Goal: Task Accomplishment & Management: Manage account settings

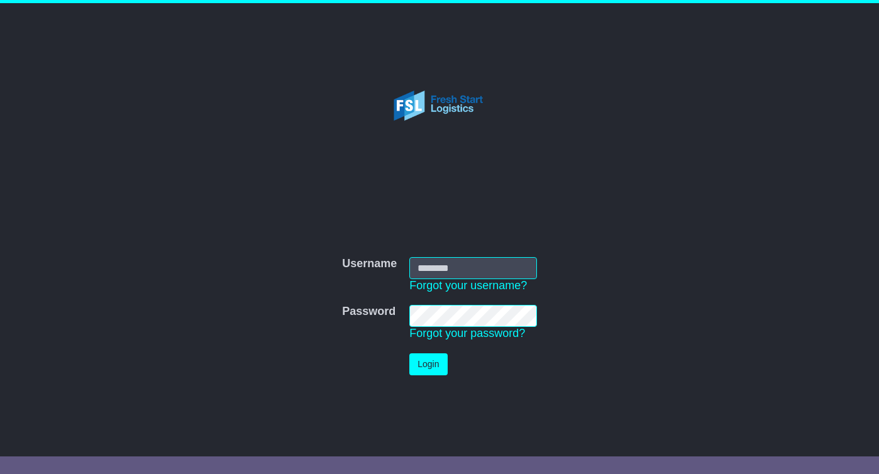
type input "**********"
click at [432, 365] on button "Login" at bounding box center [428, 364] width 38 height 22
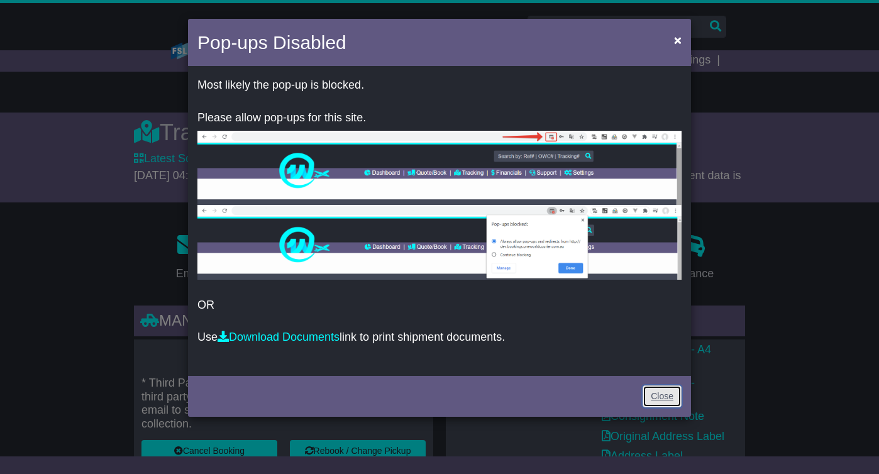
click at [669, 403] on link "Close" at bounding box center [662, 396] width 39 height 22
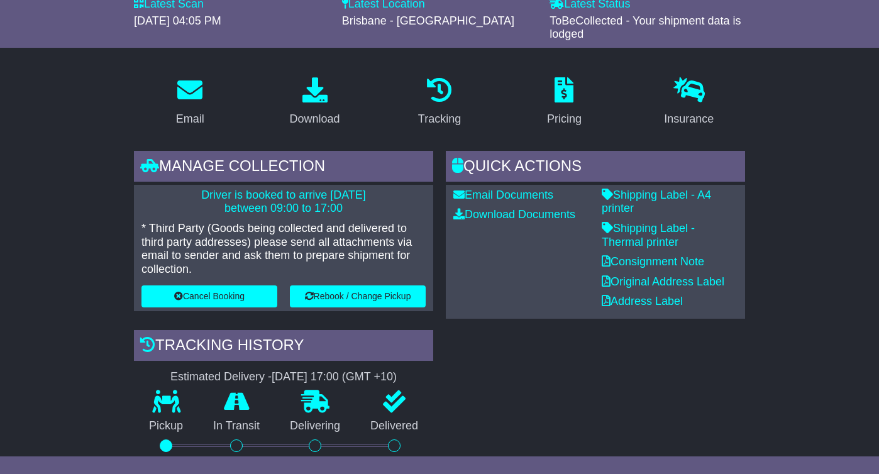
scroll to position [155, 0]
click at [363, 285] on button "Rebook / Change Pickup" at bounding box center [358, 296] width 136 height 22
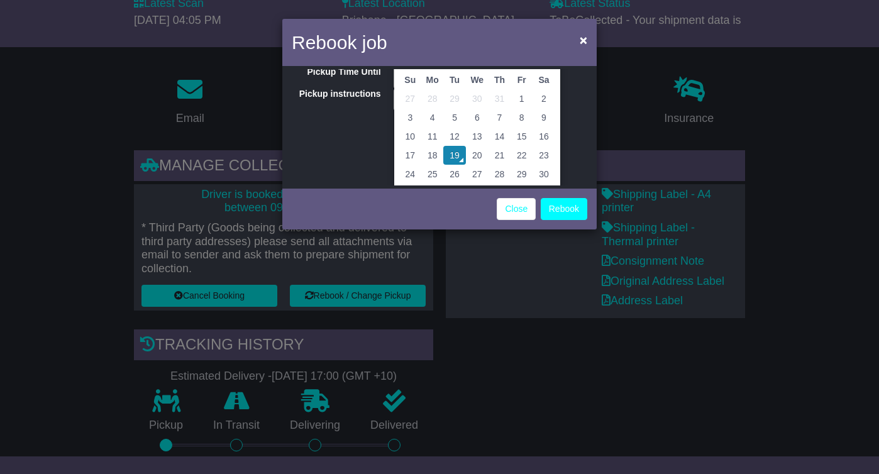
scroll to position [67, 0]
click at [477, 151] on td "20" at bounding box center [477, 153] width 23 height 19
type input "**********"
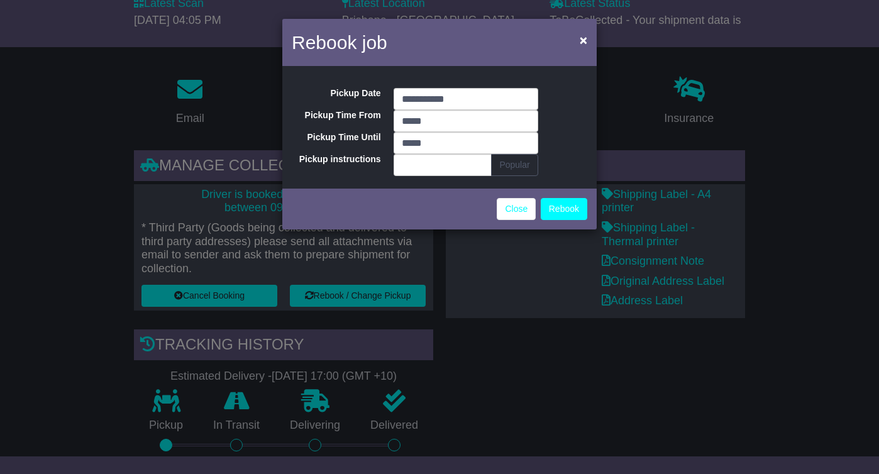
scroll to position [0, 0]
click at [558, 206] on button "Rebook" at bounding box center [564, 209] width 47 height 22
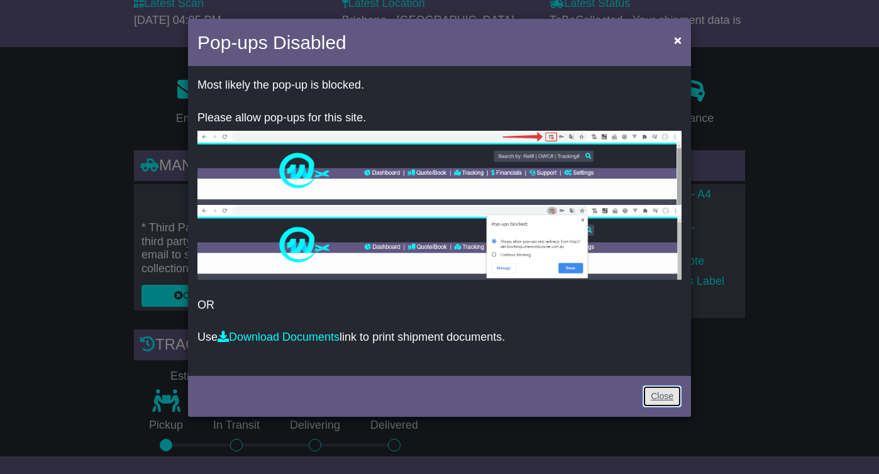
click at [660, 395] on link "Close" at bounding box center [662, 396] width 39 height 22
click at [660, 391] on link "Close" at bounding box center [662, 396] width 39 height 22
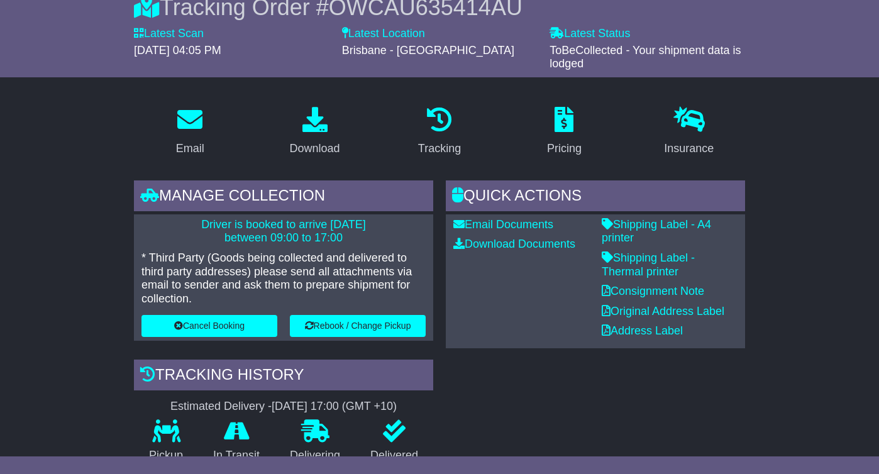
scroll to position [141, 0]
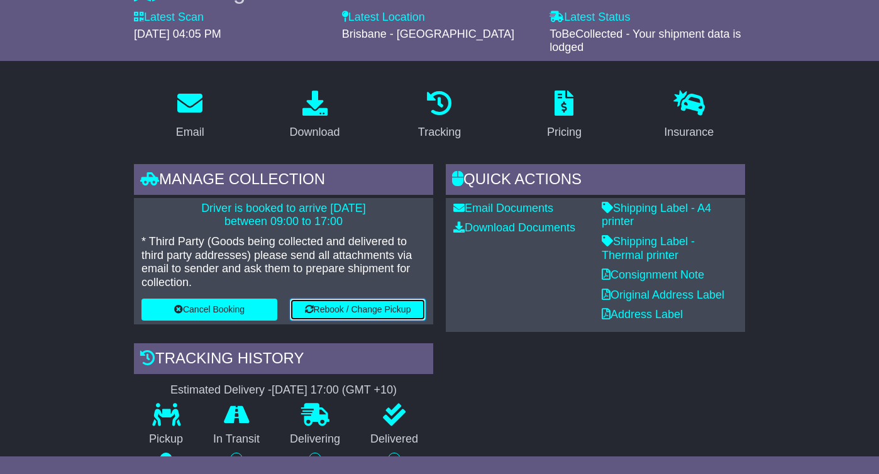
click at [346, 299] on button "Rebook / Change Pickup" at bounding box center [358, 310] width 136 height 22
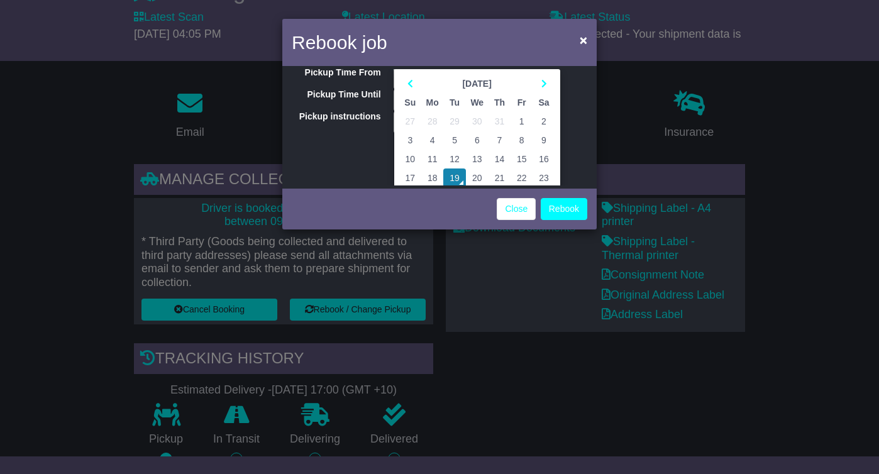
scroll to position [43, 0]
click at [475, 172] on td "20" at bounding box center [477, 177] width 23 height 19
type input "**********"
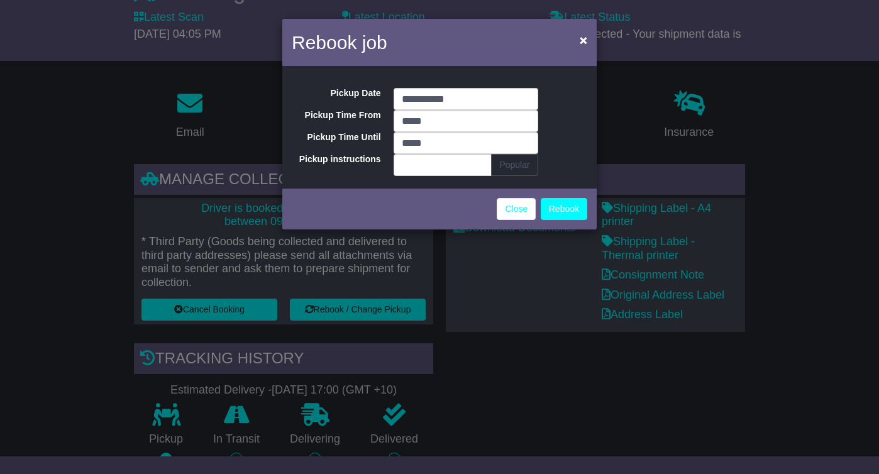
scroll to position [0, 0]
click at [558, 204] on button "Rebook" at bounding box center [564, 209] width 47 height 22
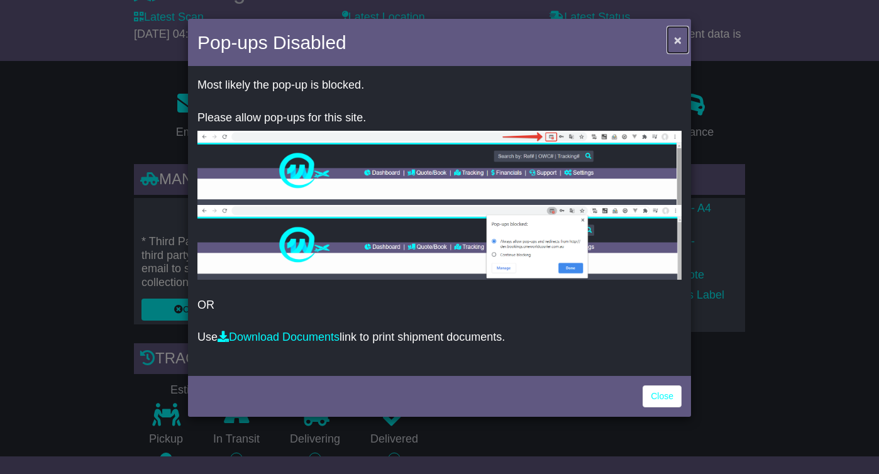
click at [676, 40] on span "×" at bounding box center [678, 40] width 8 height 14
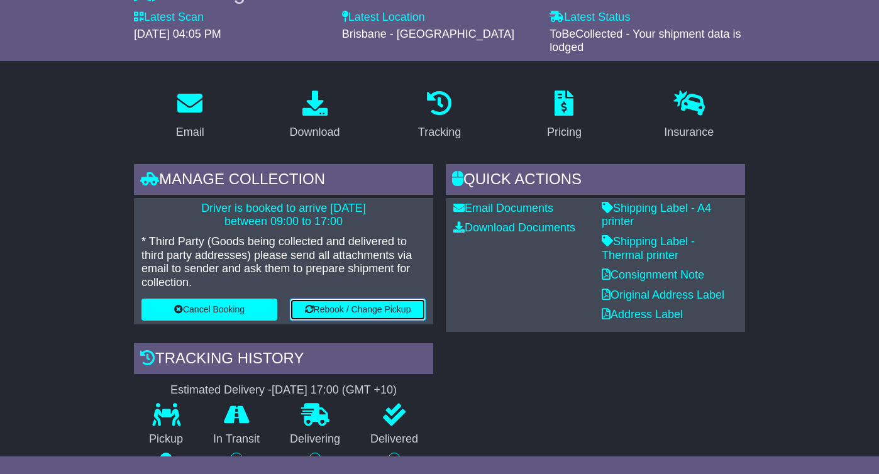
click at [383, 299] on button "Rebook / Change Pickup" at bounding box center [358, 310] width 136 height 22
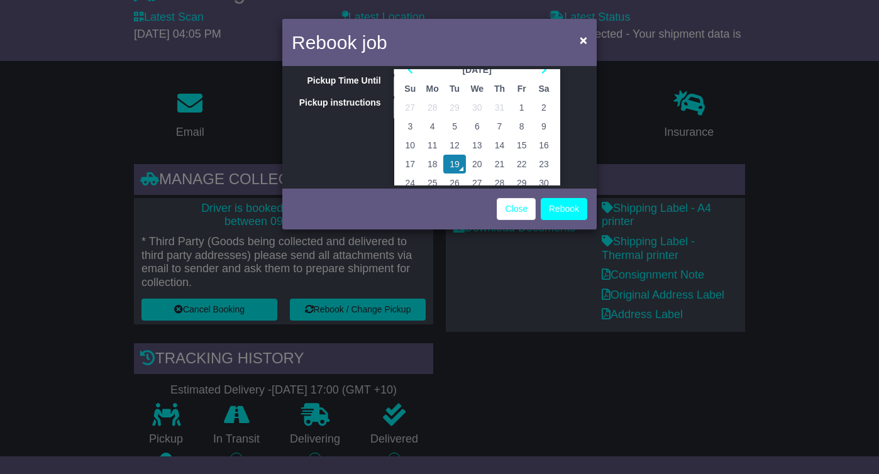
scroll to position [57, 0]
click at [476, 161] on td "20" at bounding box center [477, 163] width 23 height 19
type input "**********"
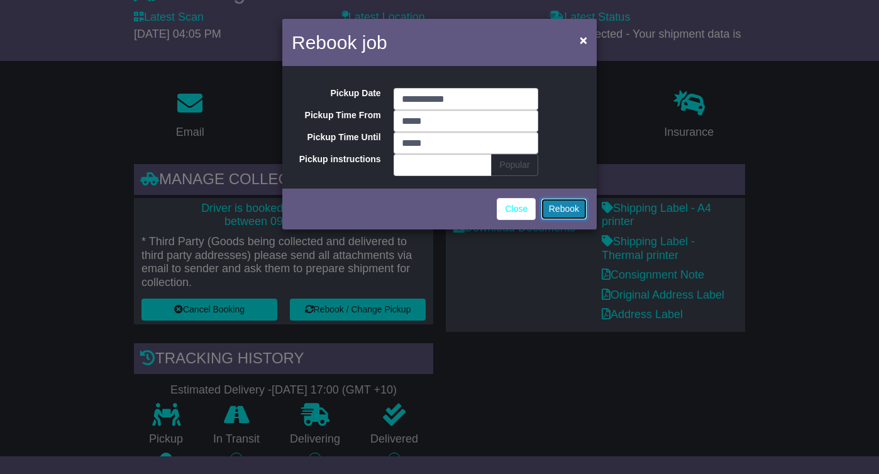
click at [553, 209] on button "Rebook" at bounding box center [564, 209] width 47 height 22
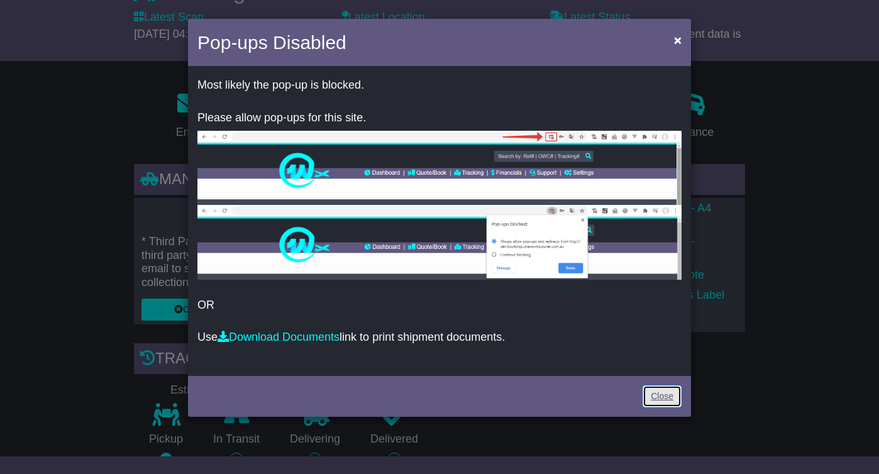
click at [663, 393] on link "Close" at bounding box center [662, 396] width 39 height 22
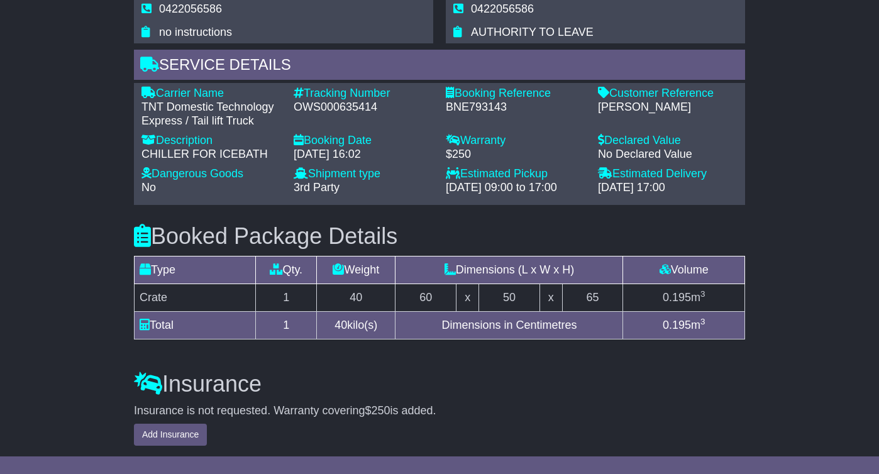
scroll to position [831, 0]
